Goal: Information Seeking & Learning: Learn about a topic

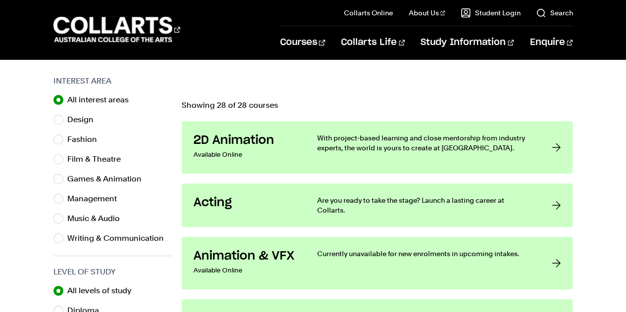
scroll to position [310, 0]
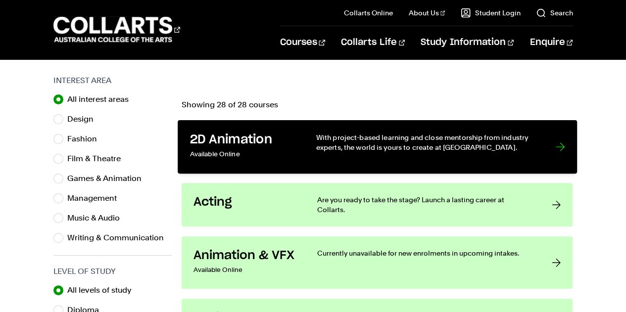
click at [252, 142] on h3 "2D Animation" at bounding box center [242, 140] width 106 height 15
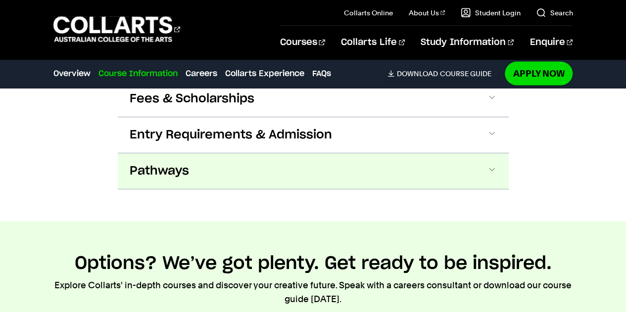
click at [289, 163] on button "Pathways" at bounding box center [313, 171] width 391 height 36
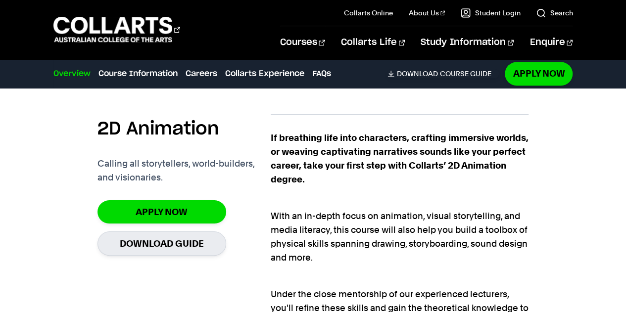
scroll to position [572, 0]
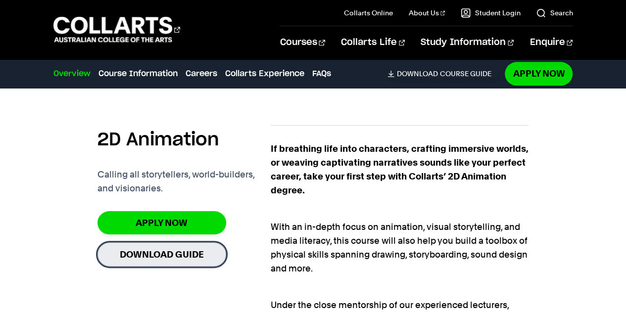
click at [176, 242] on link "Download Guide" at bounding box center [161, 254] width 129 height 24
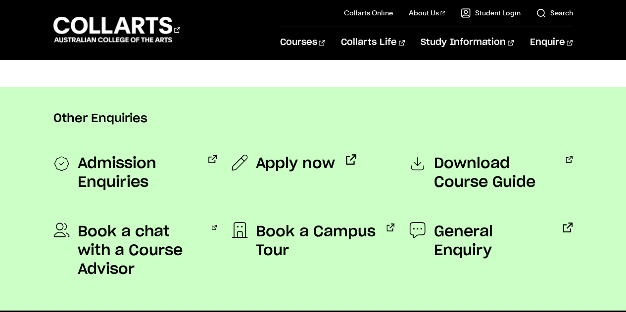
scroll to position [763, 0]
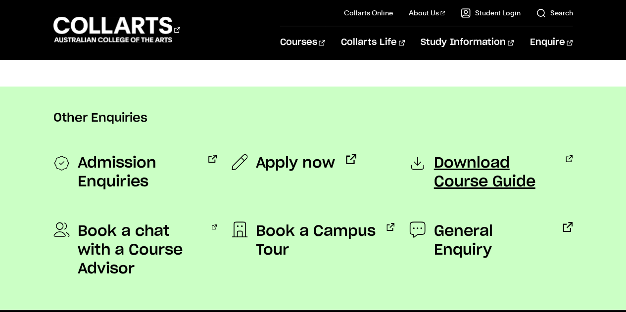
click at [467, 161] on span "Download Course Guide" at bounding box center [493, 173] width 121 height 38
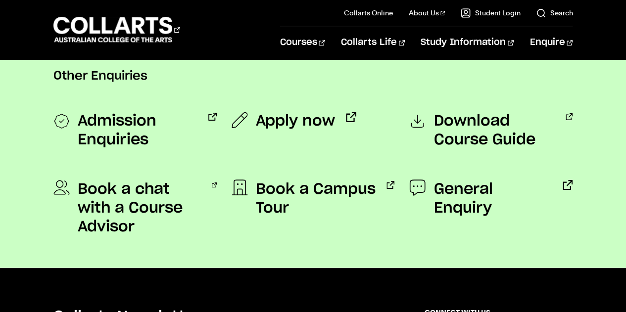
scroll to position [805, 0]
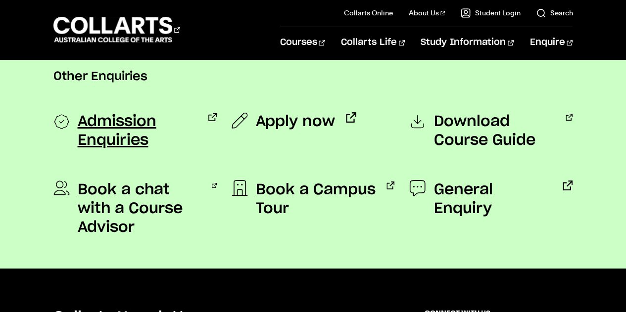
click at [136, 117] on span "Admission Enquiries" at bounding box center [138, 131] width 120 height 38
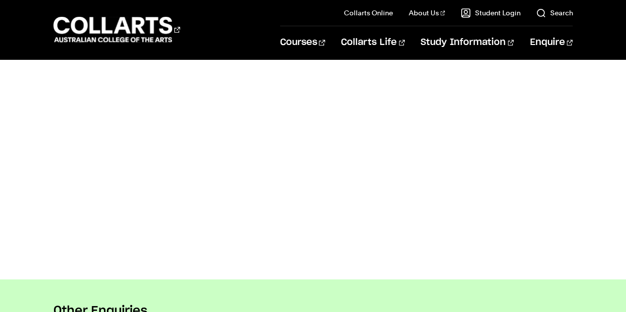
scroll to position [594, 0]
click at [114, 25] on 1 "Go to homepage" at bounding box center [112, 30] width 119 height 26
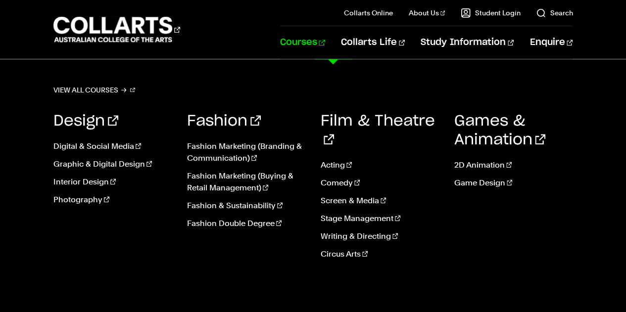
scroll to position [418, 0]
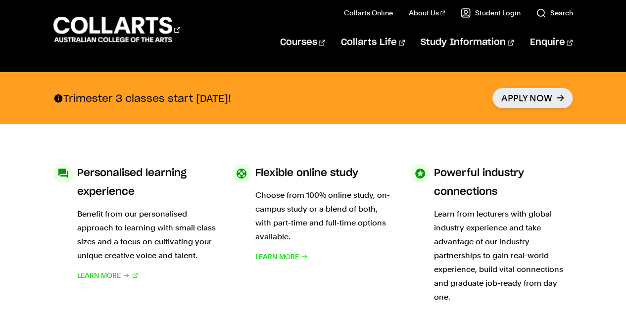
click at [51, 142] on div "Personalised learning experience Benefit from our personalised approach to lear…" at bounding box center [313, 243] width 626 height 239
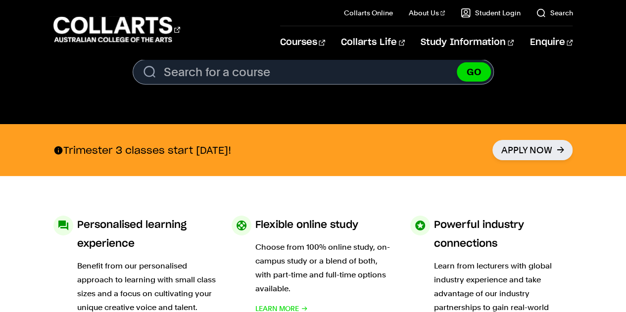
scroll to position [365, 0]
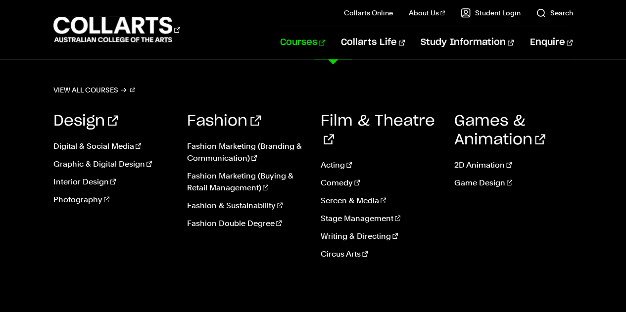
click at [325, 51] on link "Courses" at bounding box center [302, 42] width 45 height 33
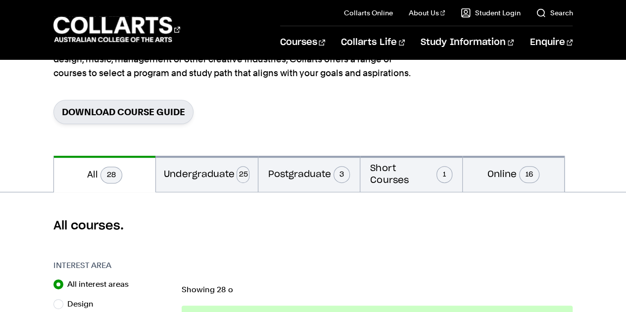
scroll to position [125, 0]
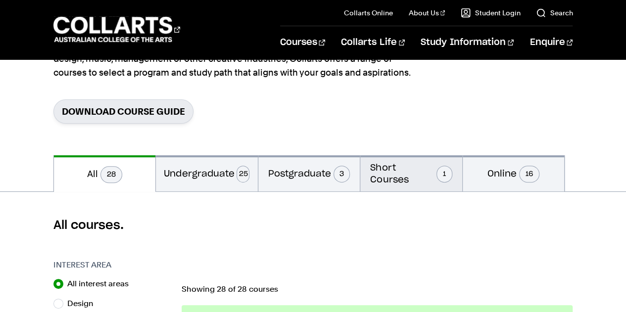
click at [377, 182] on button "Short Courses 1" at bounding box center [411, 173] width 102 height 36
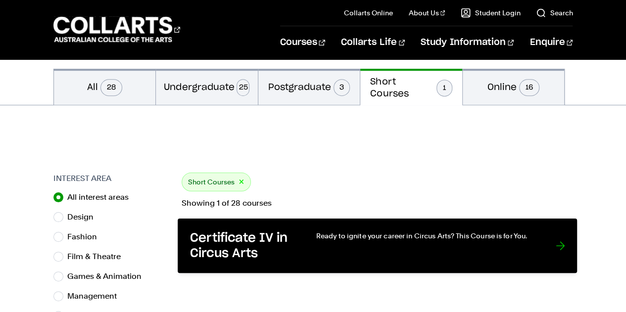
scroll to position [211, 0]
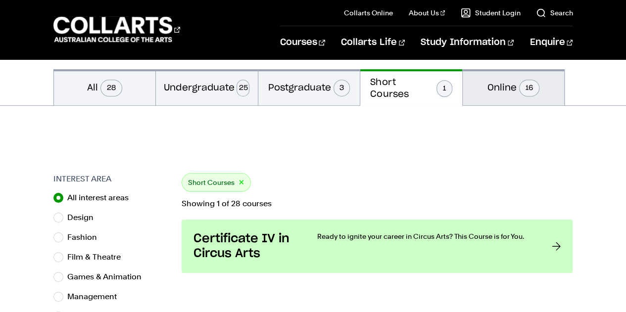
click at [494, 93] on button "Online 16" at bounding box center [513, 87] width 102 height 36
radio input "false"
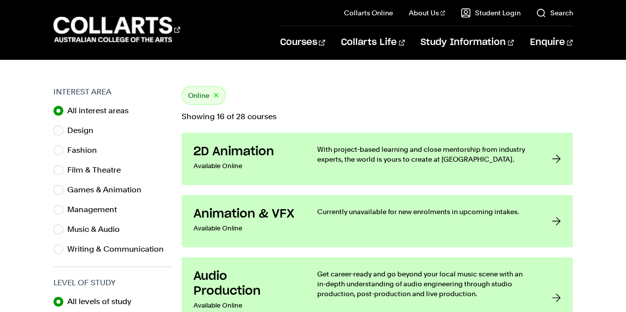
scroll to position [299, 0]
click at [117, 188] on label "Games & Animation" at bounding box center [108, 190] width 82 height 14
click at [63, 188] on input "Games & Animation" at bounding box center [58, 189] width 10 height 10
radio input "true"
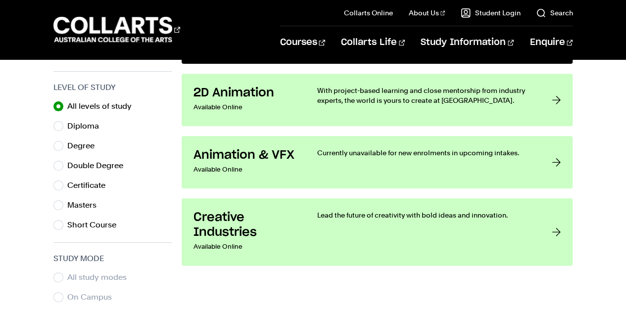
scroll to position [496, 0]
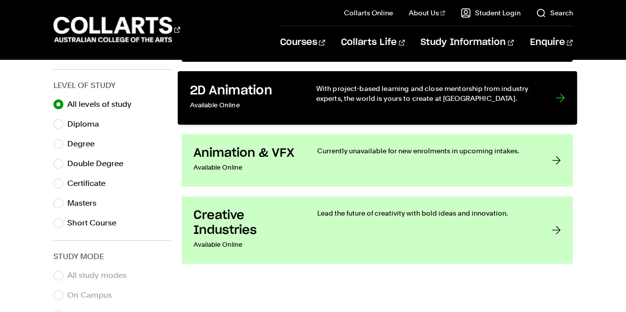
click at [565, 97] on link "2D Animation Available Online With project-based learning and close mentorship …" at bounding box center [377, 97] width 399 height 53
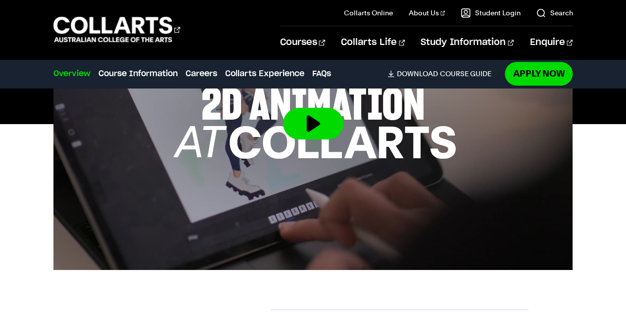
scroll to position [387, 0]
